Goal: Obtain resource: Obtain resource

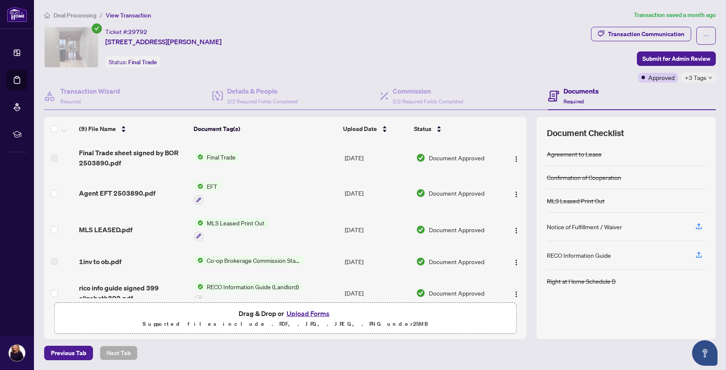
click at [228, 155] on span "Final Trade" at bounding box center [221, 156] width 36 height 9
click at [200, 182] on span "Final Trade" at bounding box center [197, 184] width 36 height 9
click at [217, 157] on span "Final Trade" at bounding box center [221, 156] width 36 height 9
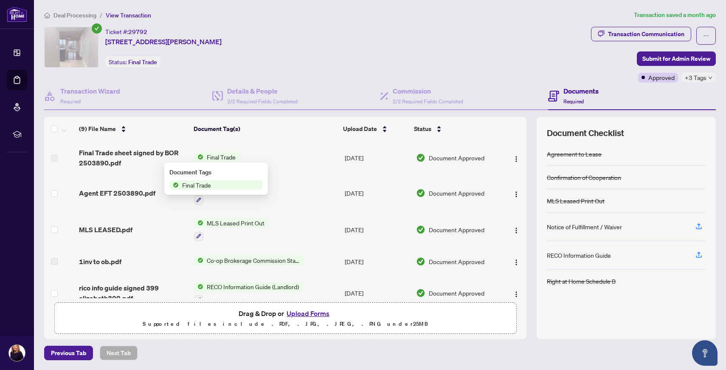
click at [217, 157] on span "Final Trade" at bounding box center [221, 156] width 36 height 9
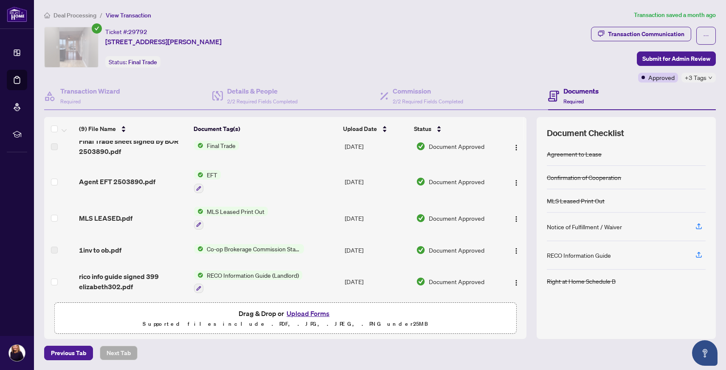
scroll to position [13, 0]
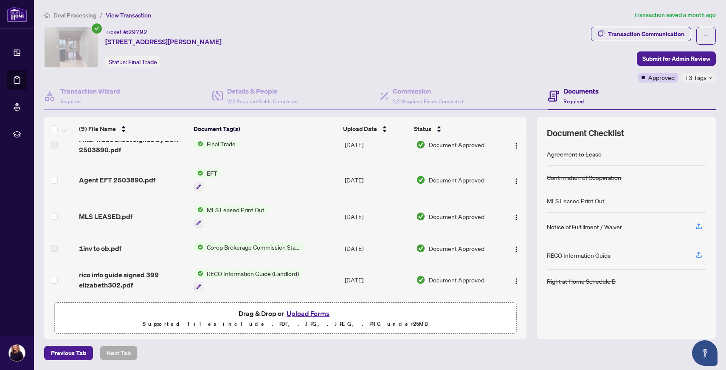
click at [579, 88] on h4 "Documents" at bounding box center [581, 91] width 35 height 10
click at [578, 90] on h4 "Documents" at bounding box center [581, 91] width 35 height 10
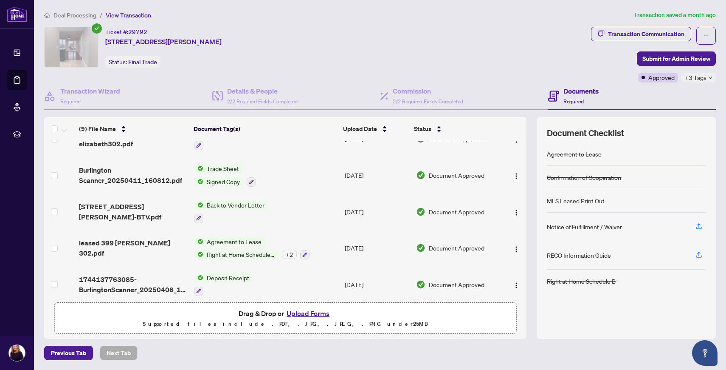
scroll to position [159, 0]
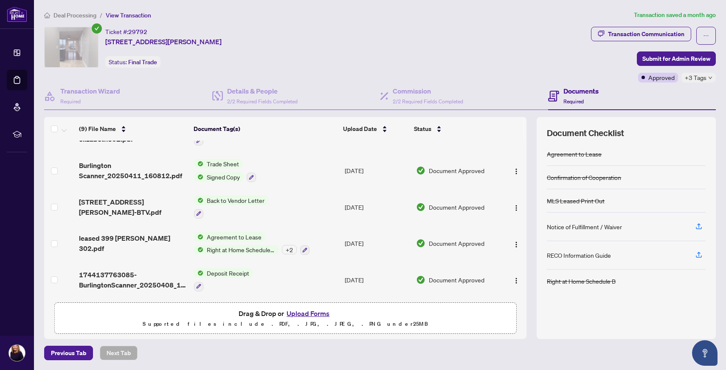
click at [223, 234] on span "Agreement to Lease" at bounding box center [234, 236] width 62 height 9
click at [565, 328] on div "Document Checklist Agreement to Lease Confirmation of Cooperation MLS Leased Pr…" at bounding box center [626, 228] width 179 height 222
click at [248, 246] on span "Right at Home Schedule B" at bounding box center [240, 249] width 75 height 9
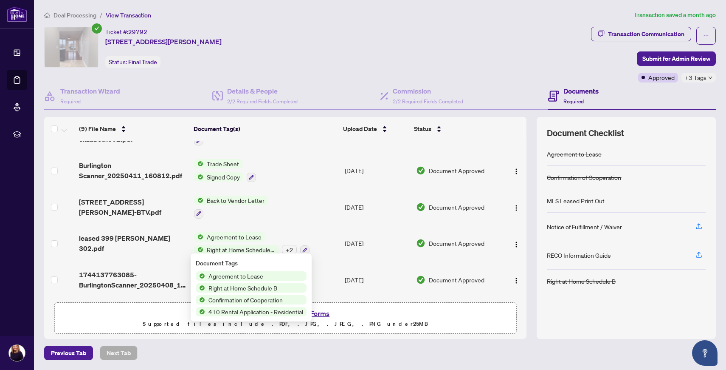
click at [226, 197] on span "Back to Vendor Letter" at bounding box center [235, 199] width 65 height 9
